Goal: Task Accomplishment & Management: Manage account settings

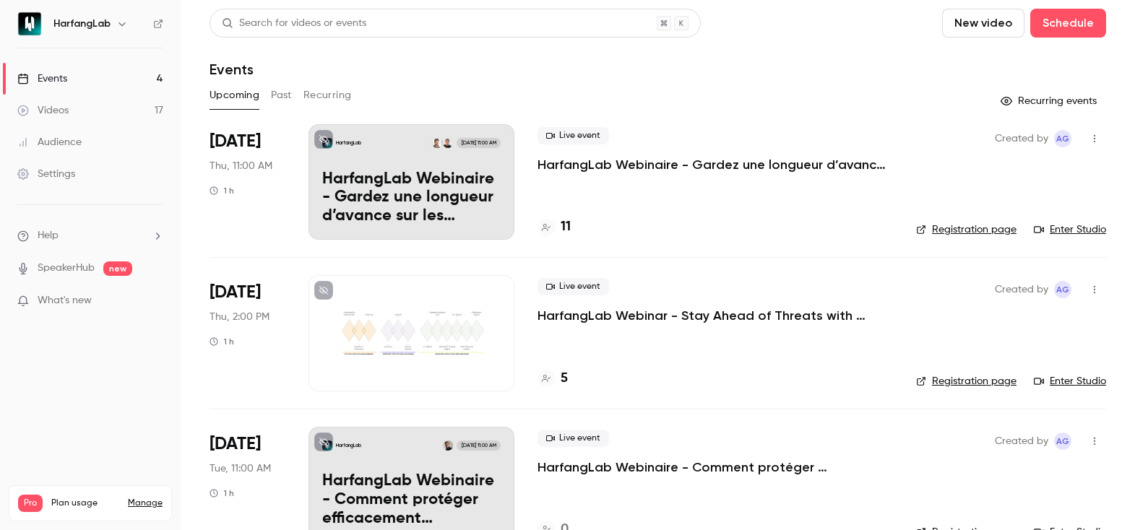
click at [567, 235] on h4 "11" at bounding box center [566, 228] width 10 height 20
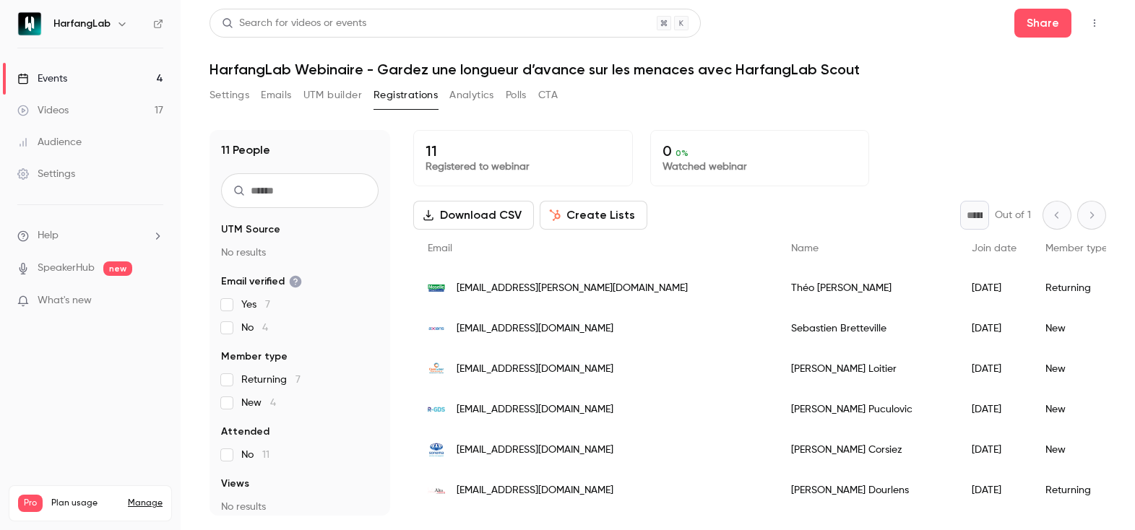
click at [126, 71] on link "Events 4" at bounding box center [90, 79] width 181 height 32
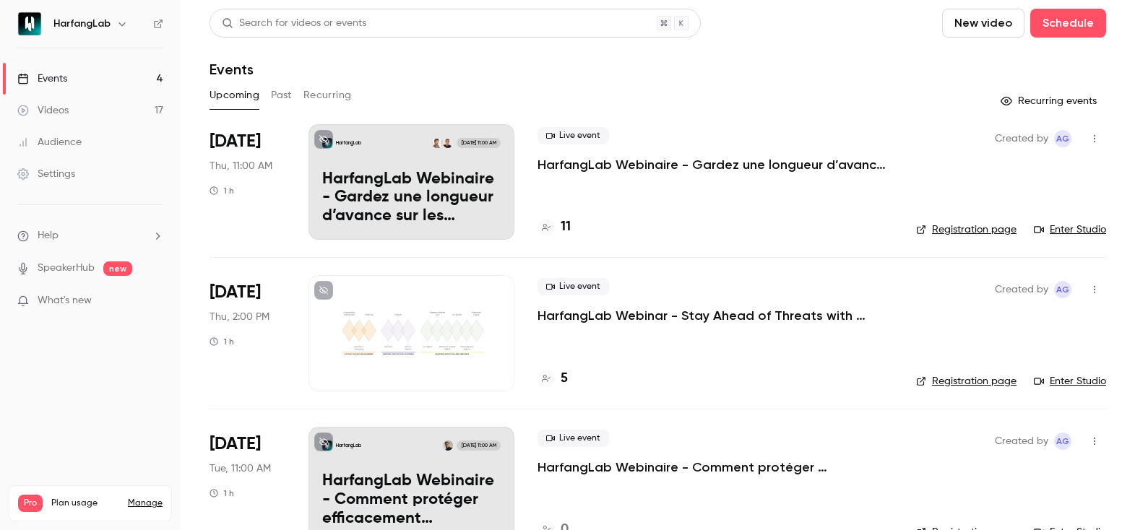
click at [603, 317] on p "HarfangLab Webinar - Stay Ahead of Threats with HarfangLab Scout" at bounding box center [716, 315] width 356 height 17
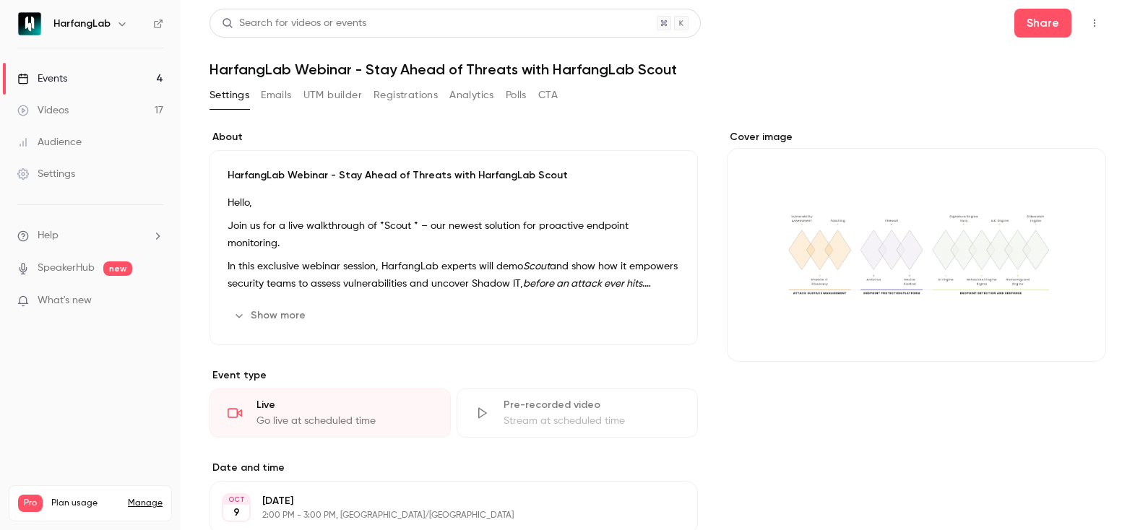
click at [403, 92] on button "Registrations" at bounding box center [406, 95] width 64 height 23
